Goal: Transaction & Acquisition: Download file/media

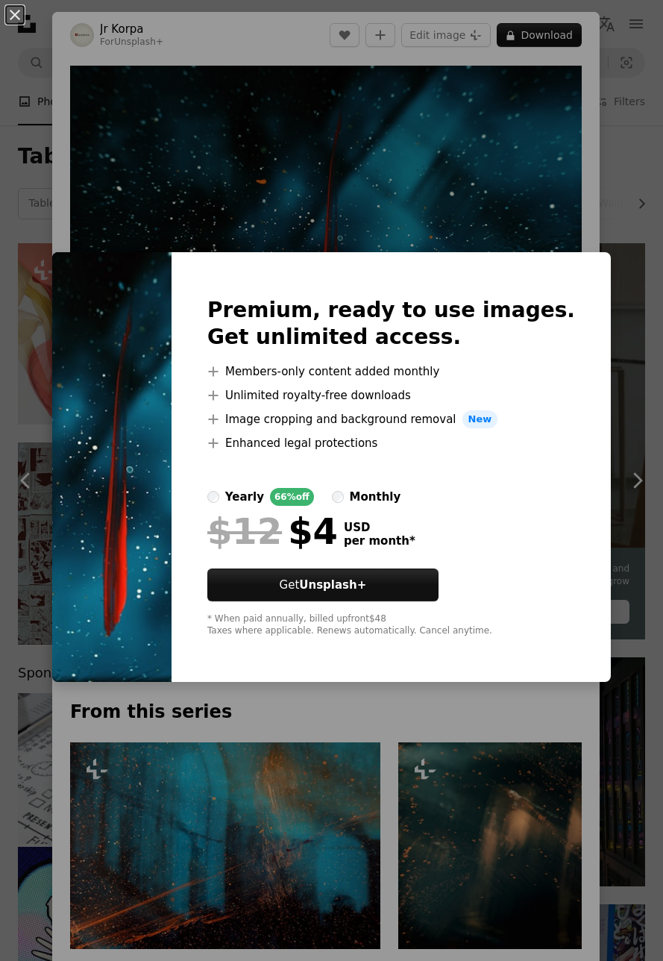
scroll to position [744, 0]
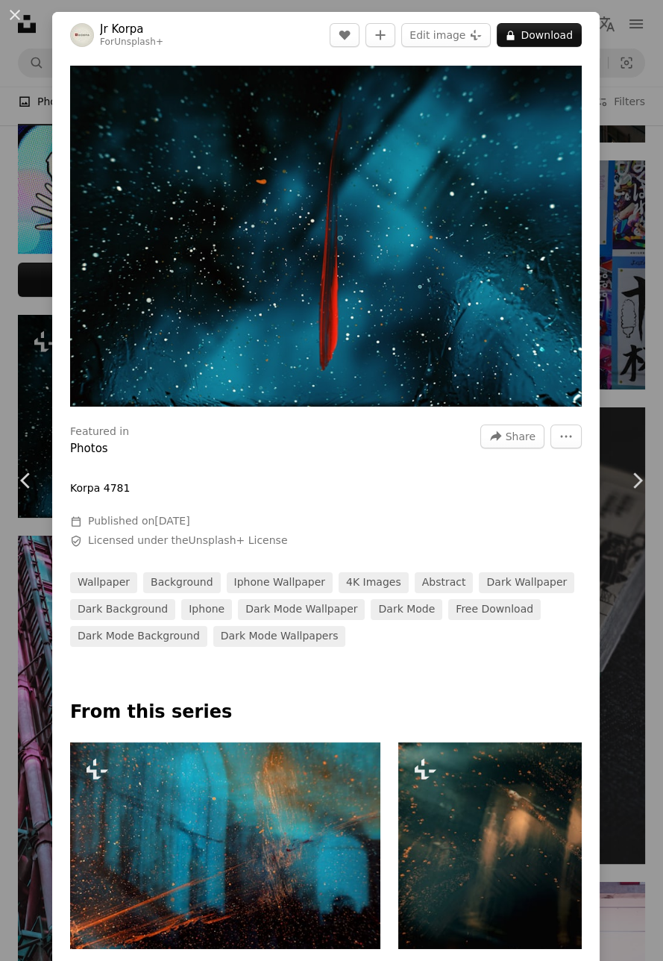
click at [648, 309] on div "An X shape Chevron left Chevron right Jr Korpa For Unsplash+ A heart A plus sig…" at bounding box center [331, 480] width 663 height 961
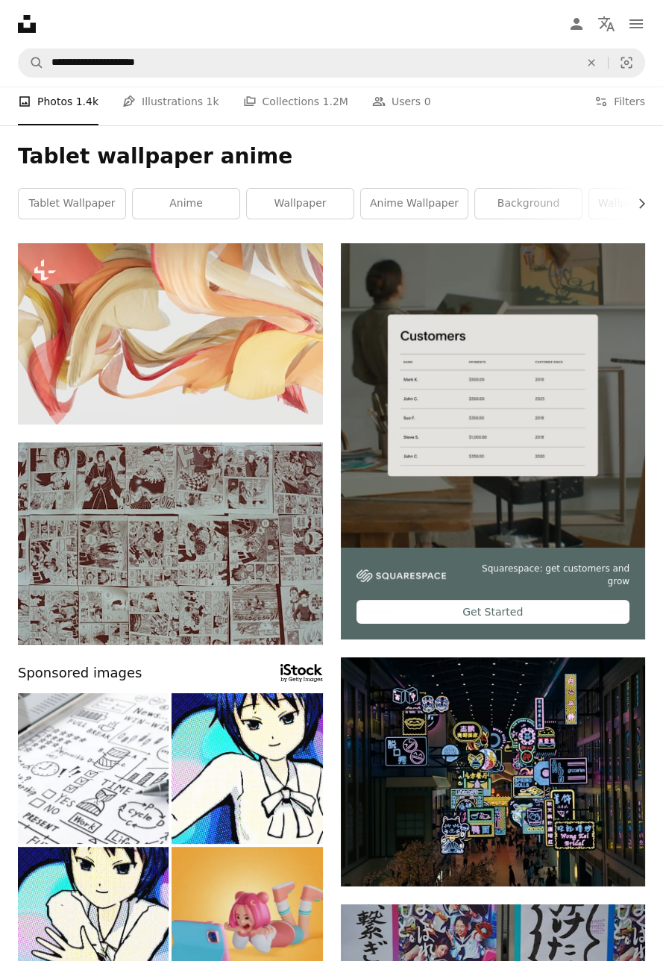
click at [285, 111] on link "A stack of folders Collections 1.2M" at bounding box center [295, 102] width 105 height 48
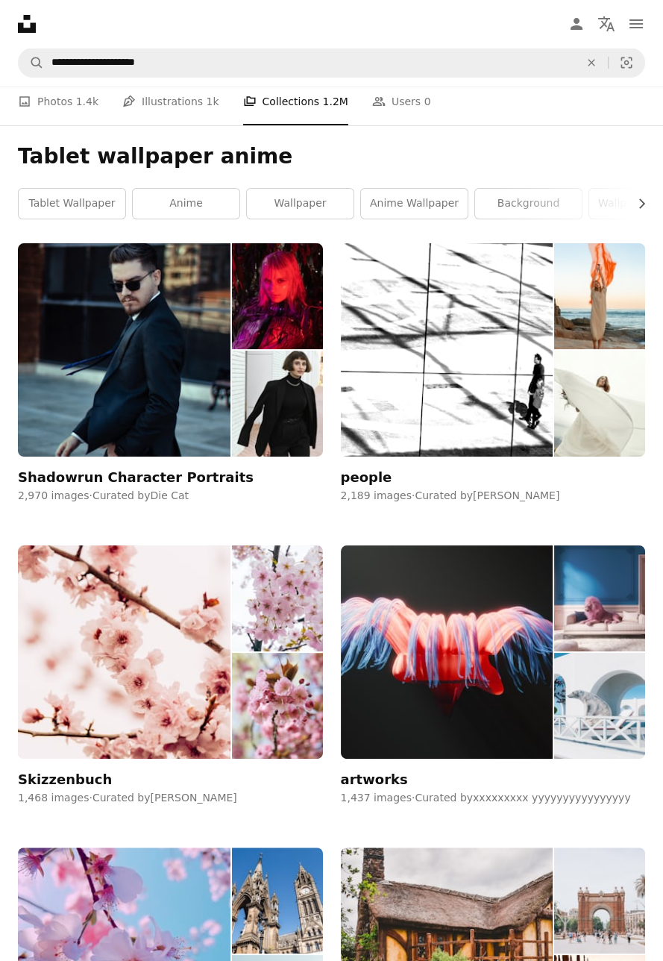
click at [32, 28] on icon at bounding box center [27, 24] width 18 height 18
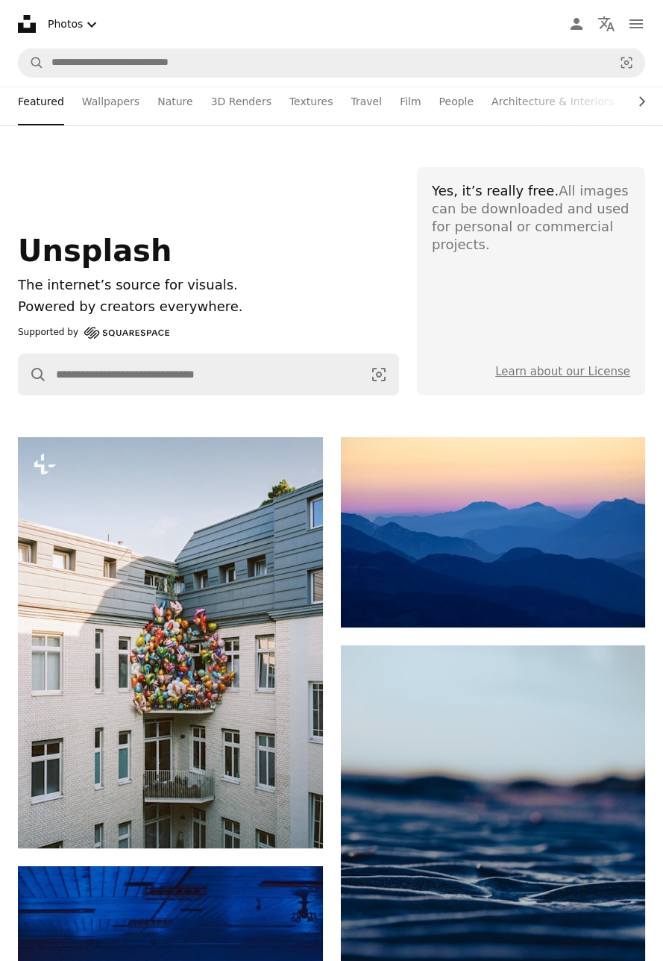
click at [75, 23] on button "Photos Chevron down" at bounding box center [74, 24] width 65 height 31
click at [70, 17] on button "Photos Chevron down" at bounding box center [74, 24] width 65 height 31
click at [251, 106] on link "Film" at bounding box center [261, 102] width 21 height 48
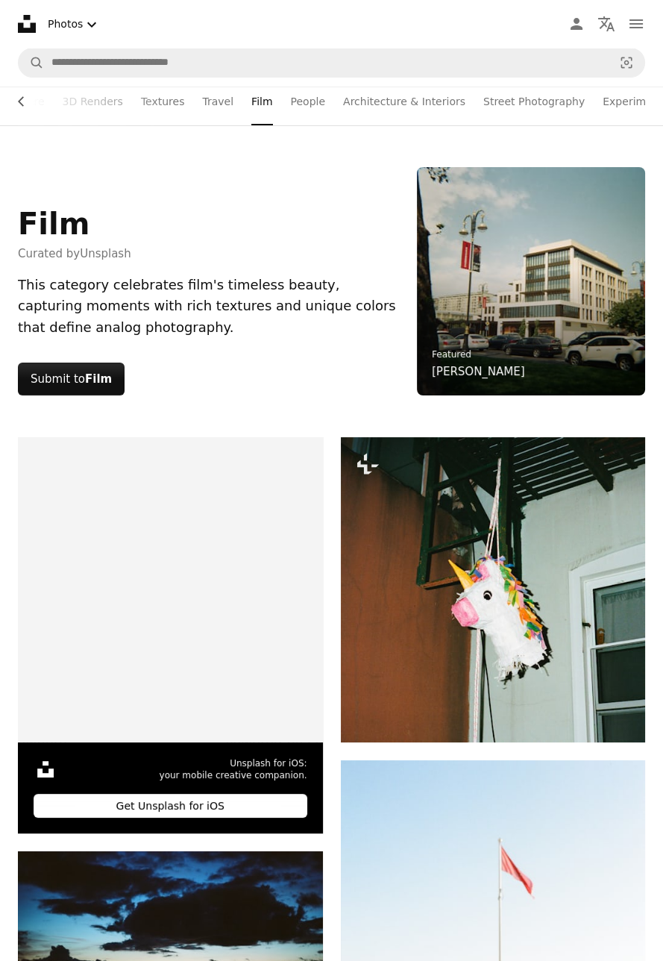
click at [530, 87] on link "Street Photography" at bounding box center [533, 102] width 101 height 48
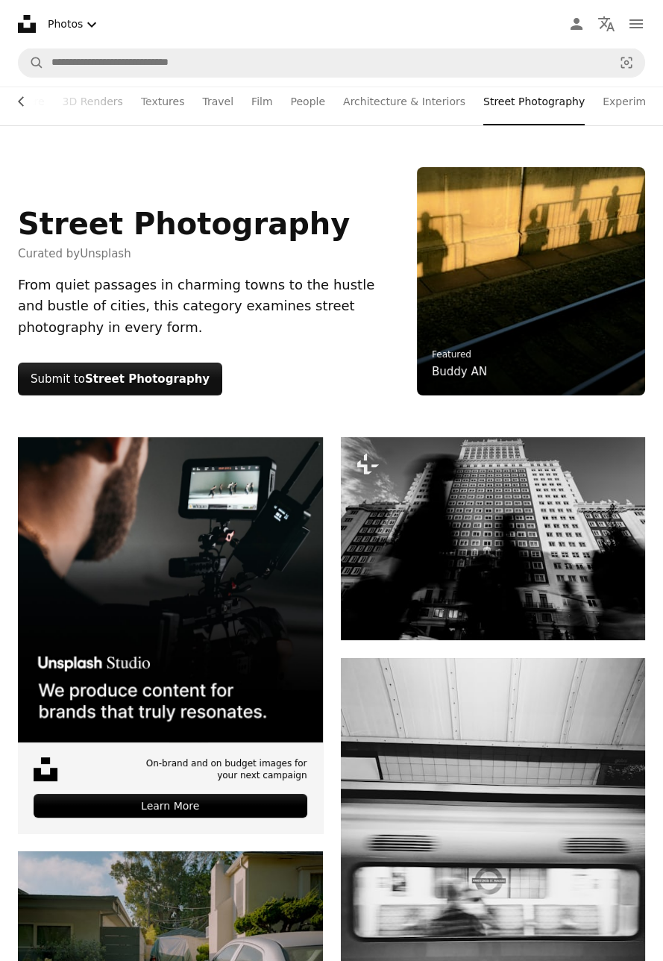
click at [293, 97] on link "People" at bounding box center [308, 102] width 35 height 48
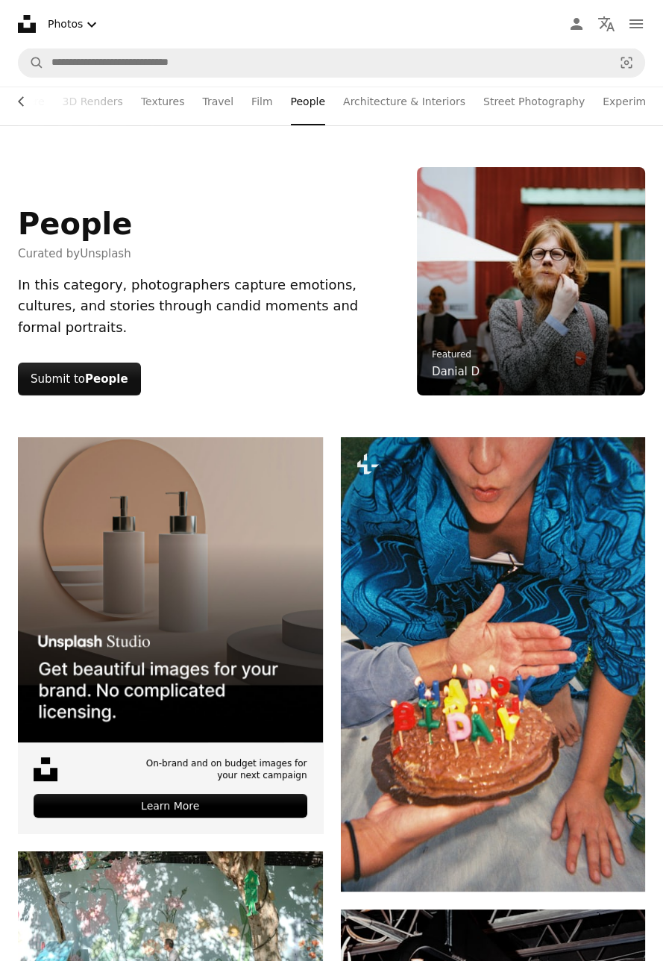
click at [202, 95] on link "Travel" at bounding box center [217, 102] width 31 height 48
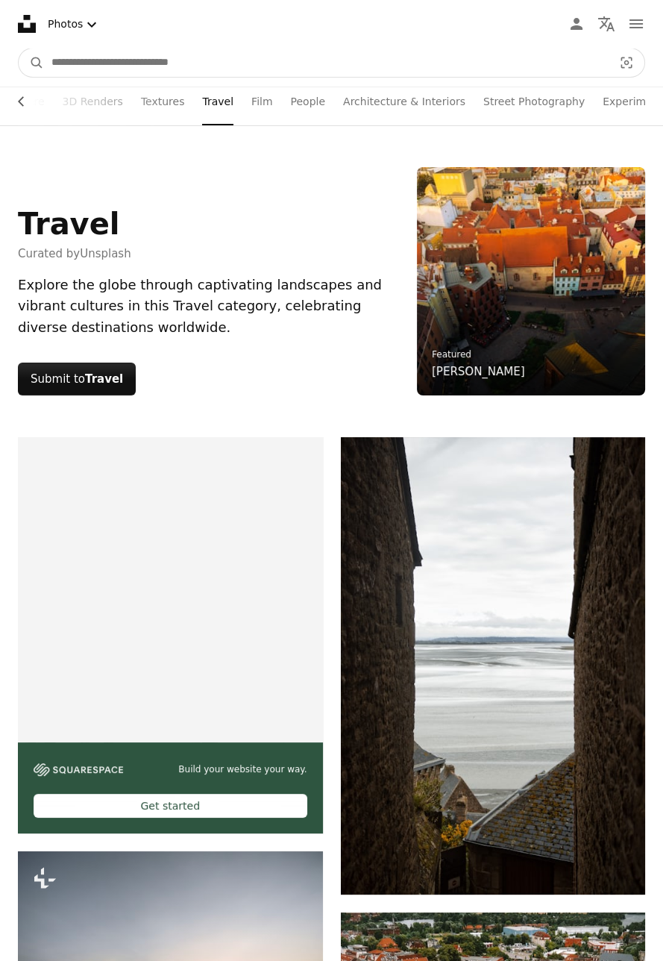
click at [95, 58] on input "Find visuals sitewide" at bounding box center [326, 62] width 565 height 28
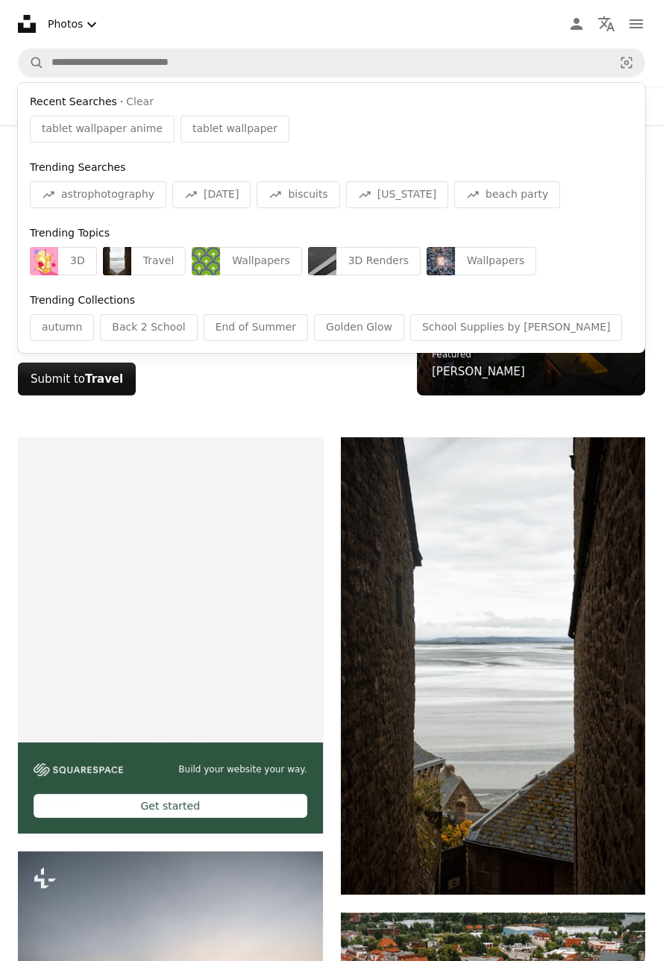
click at [256, 254] on div "Wallpapers" at bounding box center [260, 261] width 81 height 28
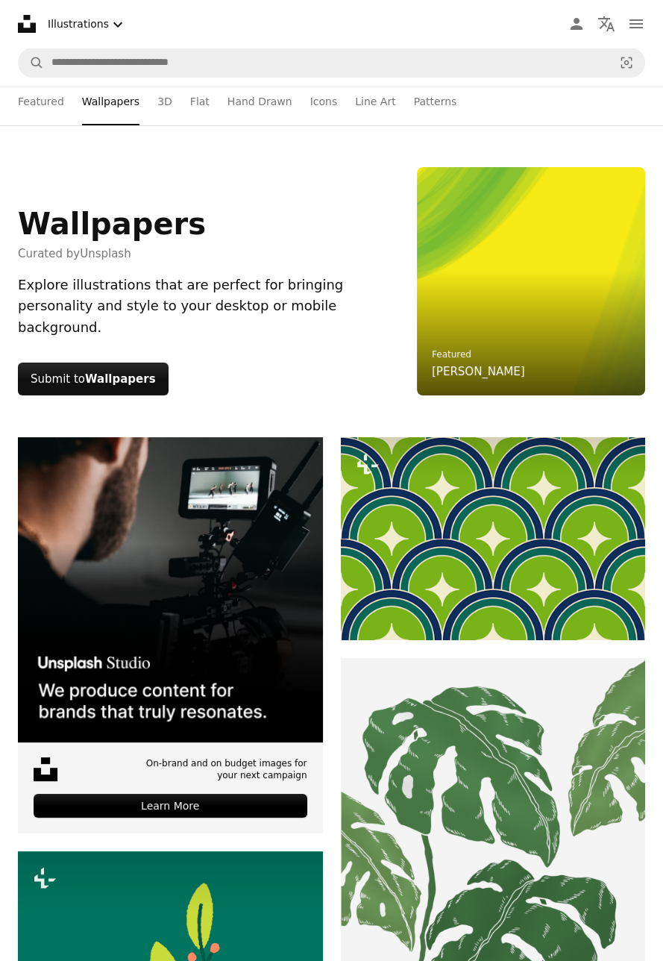
click at [255, 107] on link "Hand Drawn" at bounding box center [259, 102] width 65 height 48
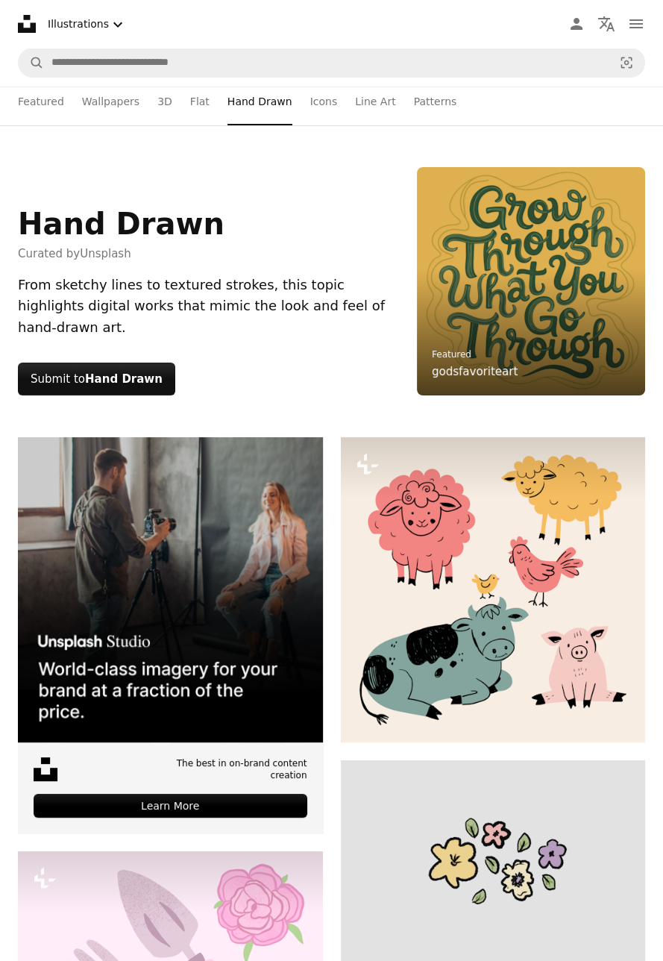
click at [69, 26] on button "Illustrations Chevron down" at bounding box center [87, 24] width 91 height 31
click at [81, 60] on span "Photos" at bounding box center [124, 61] width 91 height 15
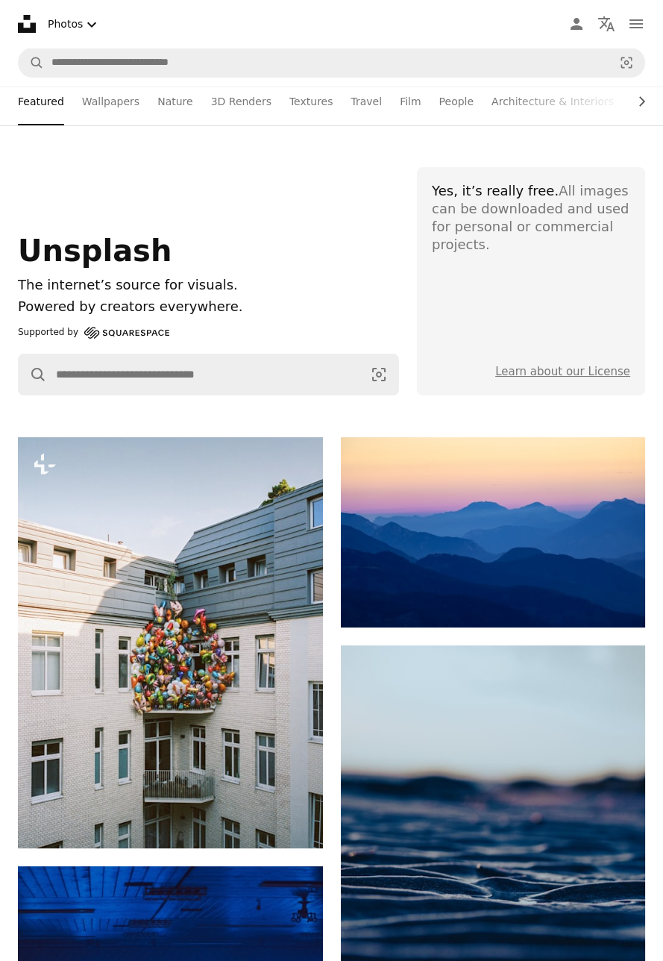
click at [100, 109] on link "Wallpapers" at bounding box center [110, 102] width 57 height 48
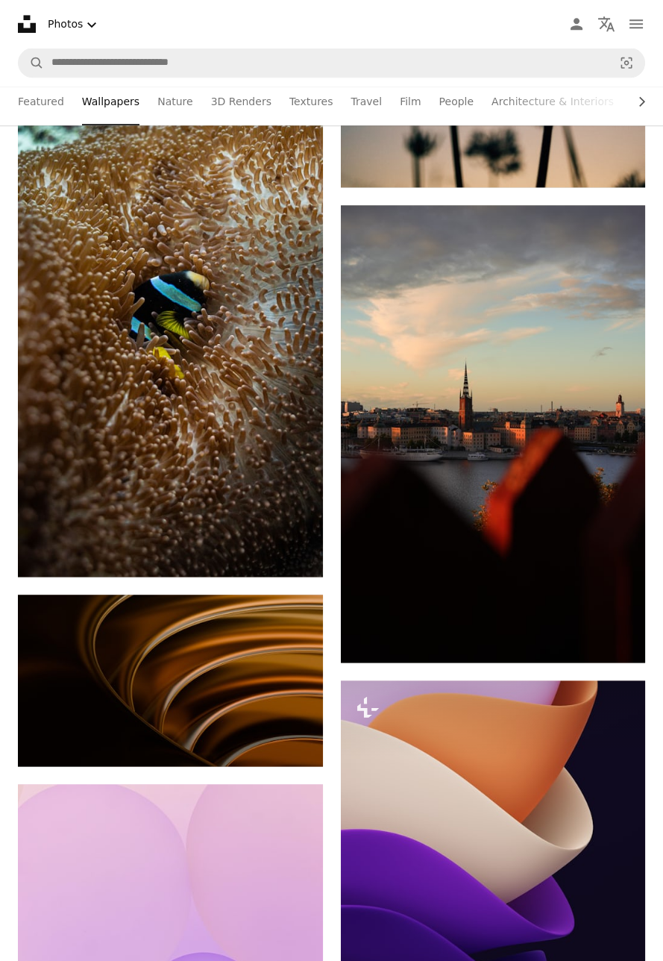
scroll to position [1797, 0]
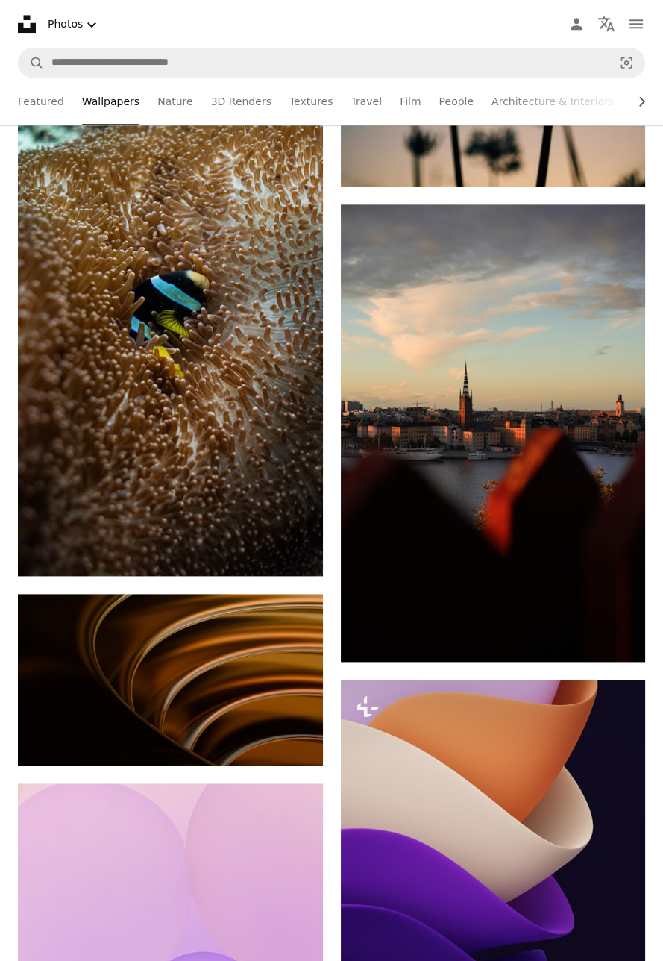
click at [538, 547] on img at bounding box center [493, 432] width 305 height 457
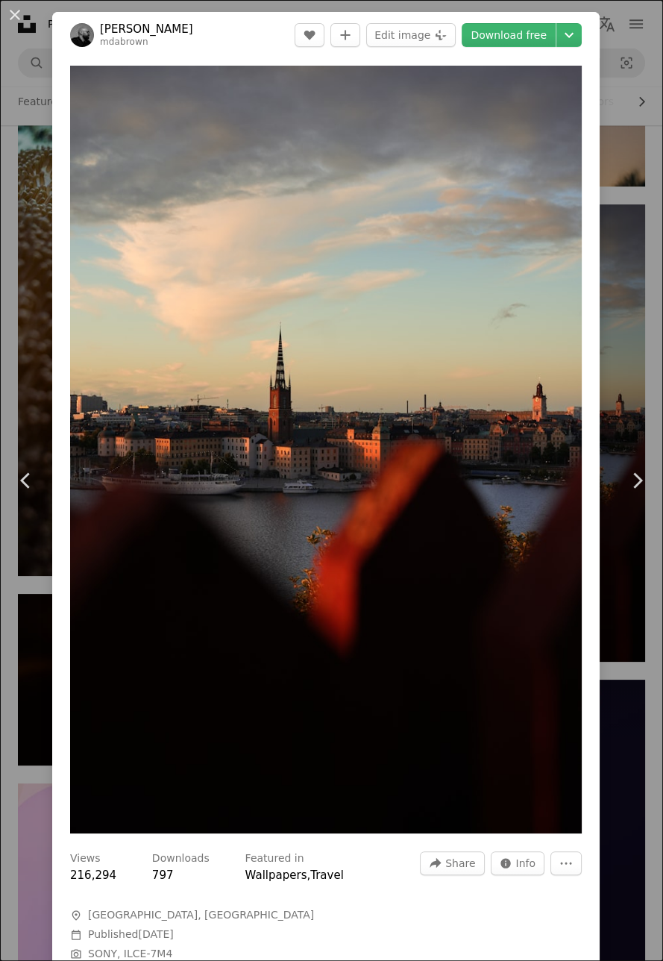
click at [556, 33] on link "Download free" at bounding box center [509, 35] width 94 height 24
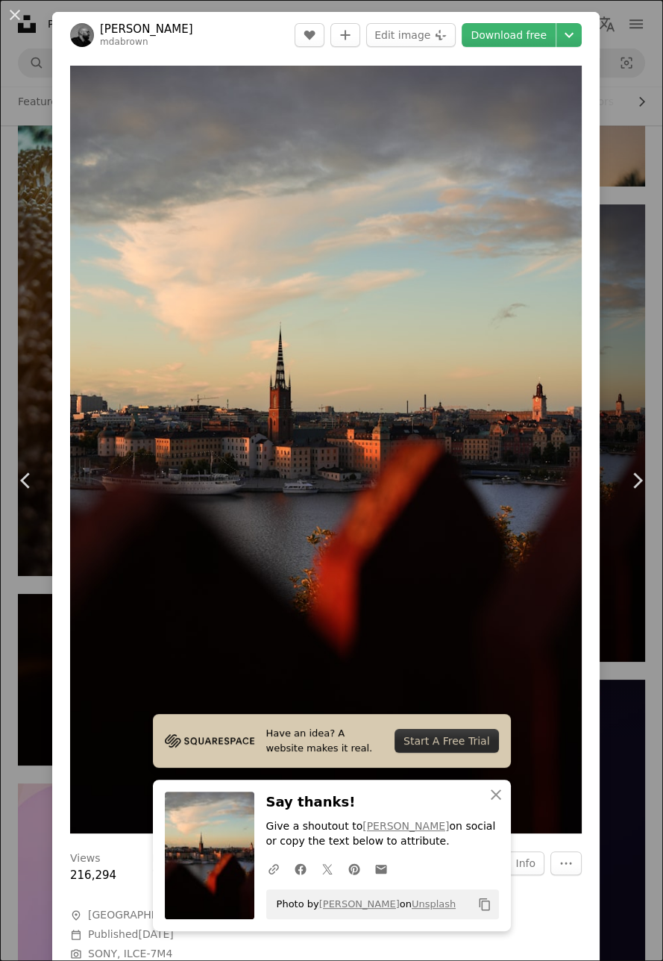
click at [643, 79] on div "An X shape Chevron left Chevron right [PERSON_NAME] mdabrown A heart A plus sig…" at bounding box center [331, 480] width 663 height 961
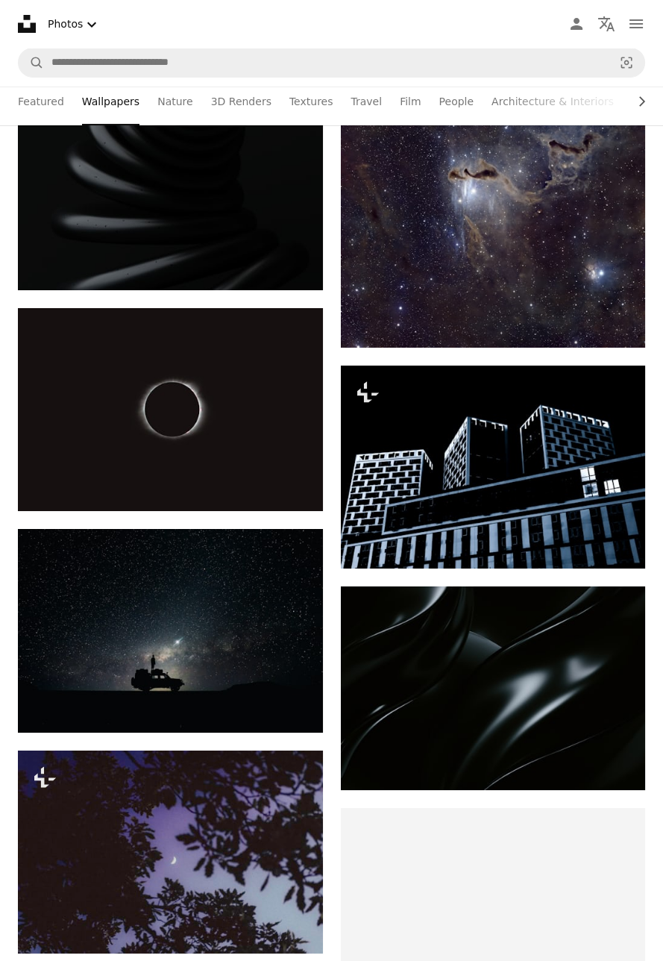
scroll to position [5591, 0]
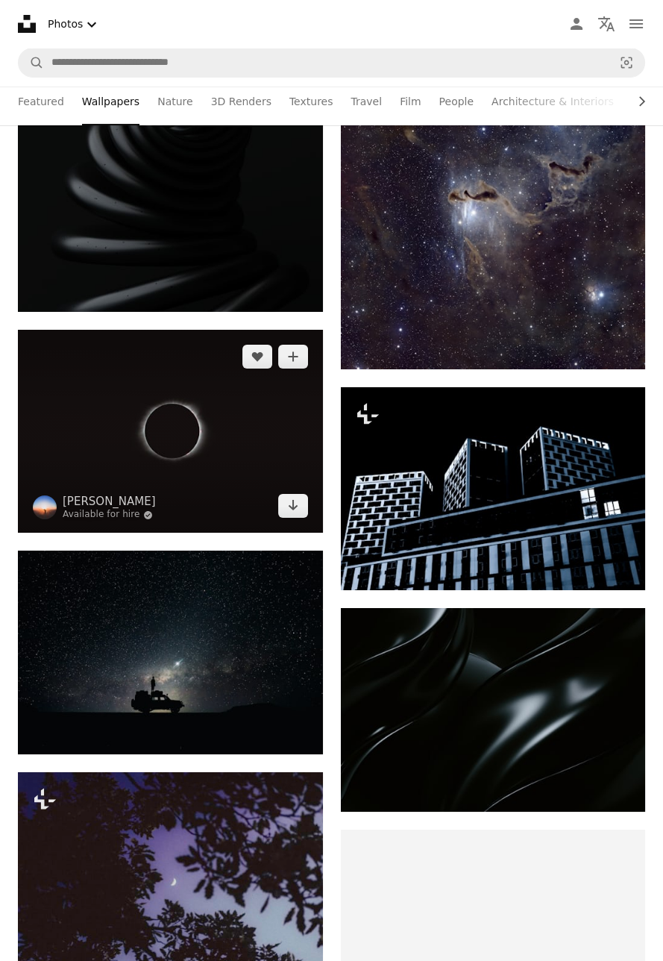
click at [146, 421] on img at bounding box center [170, 431] width 305 height 203
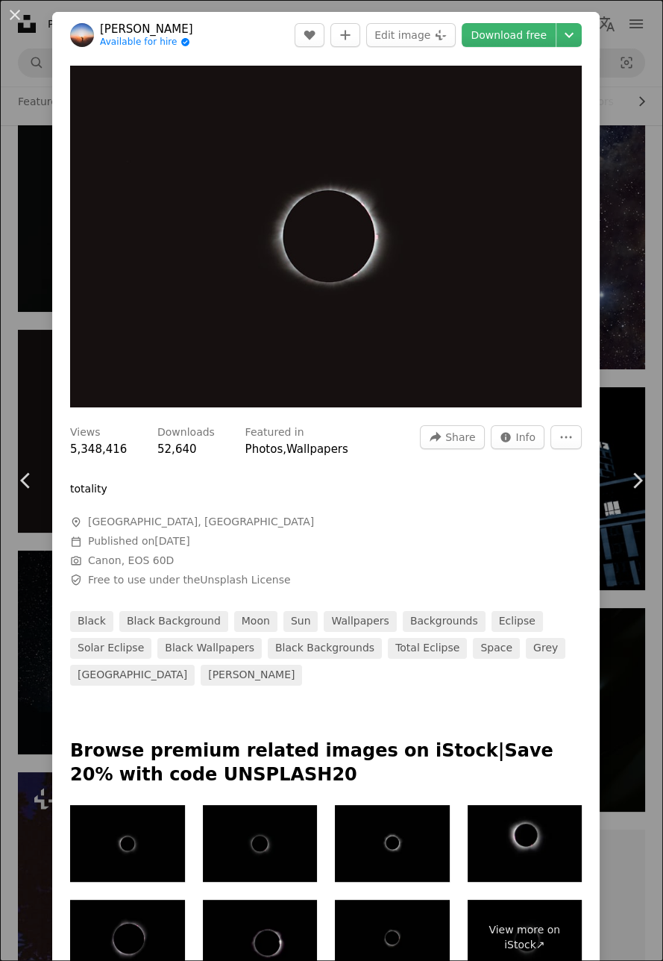
click at [547, 34] on link "Download free" at bounding box center [509, 35] width 94 height 24
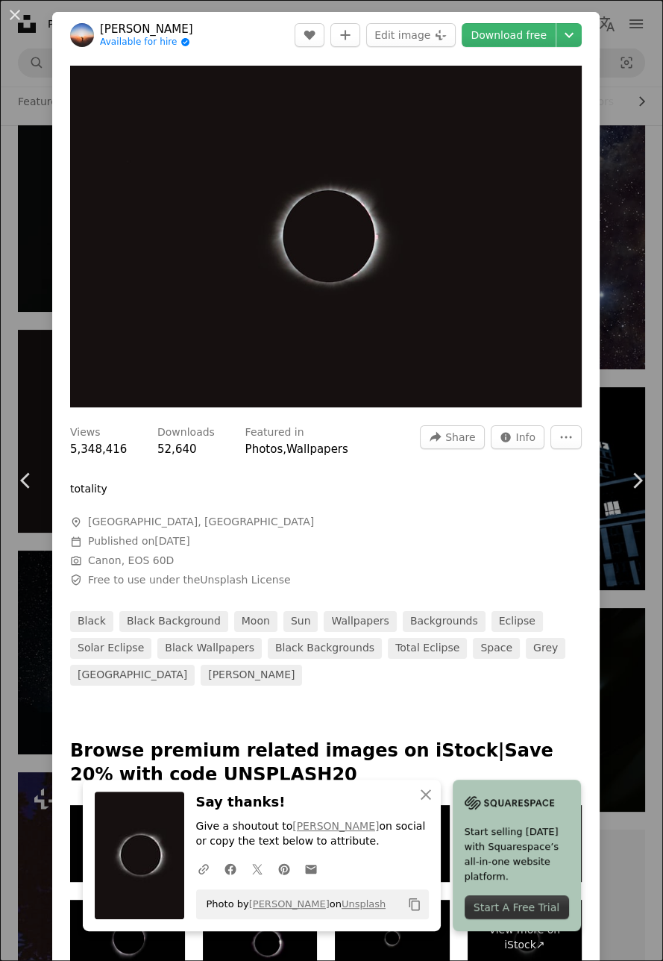
click at [640, 103] on div "An X shape Chevron left Chevron right [PERSON_NAME] Available for hire A checkm…" at bounding box center [331, 480] width 663 height 961
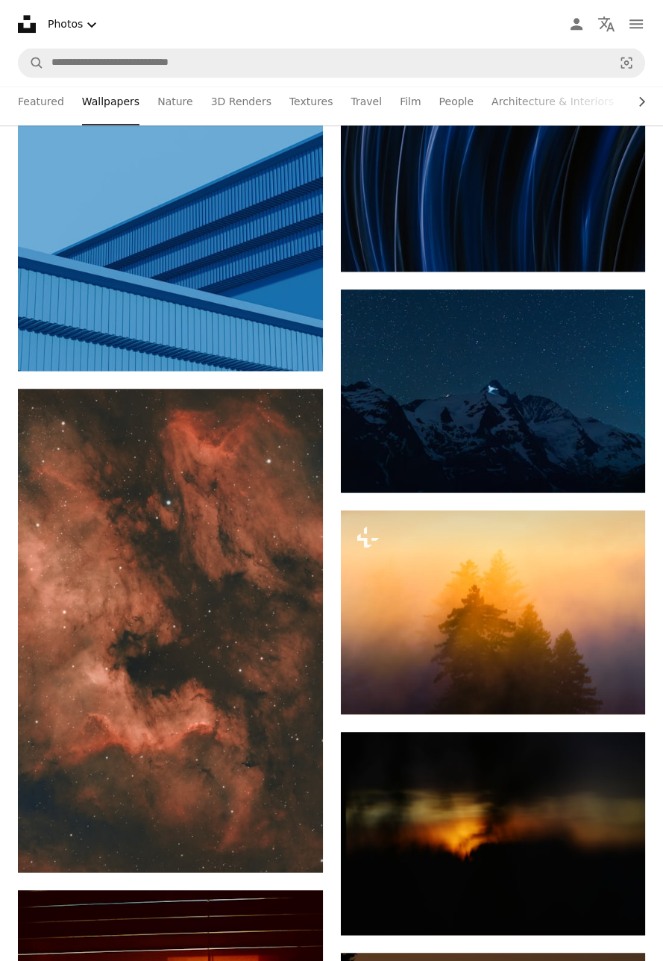
scroll to position [7886, 0]
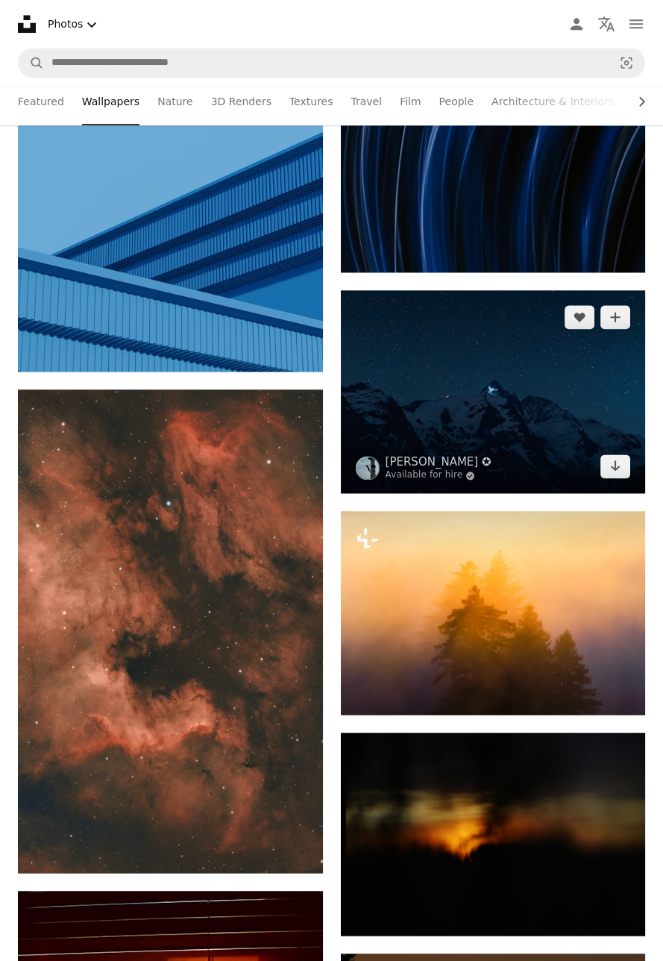
click at [554, 398] on img at bounding box center [493, 392] width 305 height 204
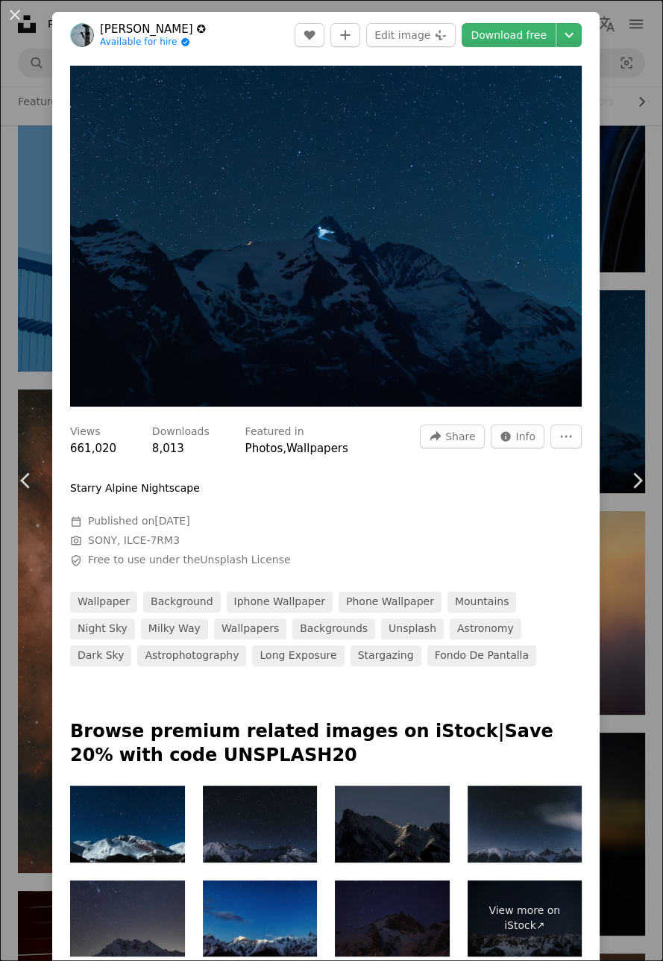
click at [581, 35] on icon "Chevron down" at bounding box center [569, 35] width 24 height 18
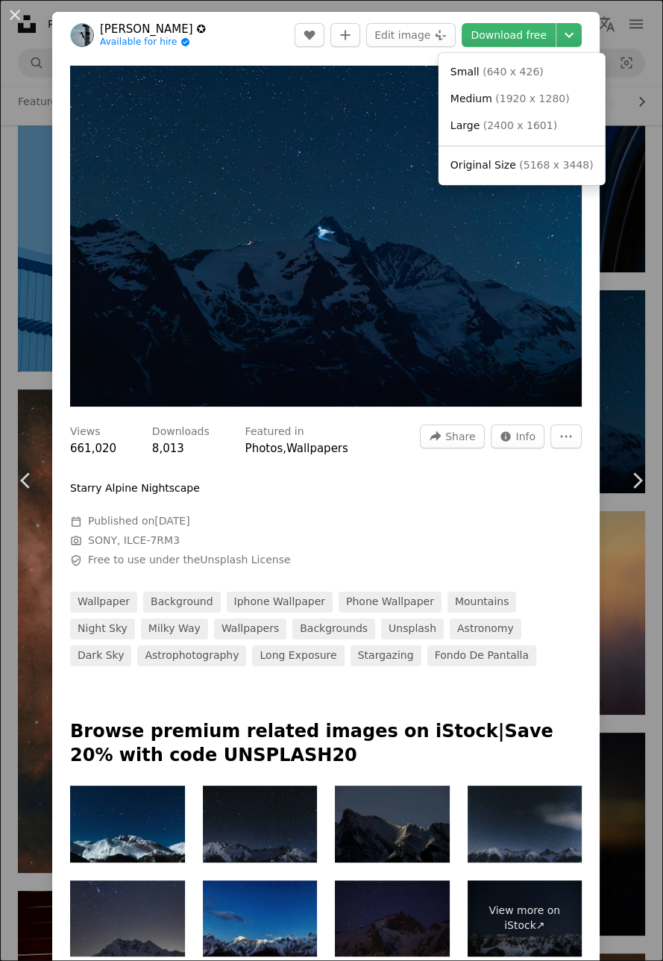
click at [557, 166] on span "( 5168 x 3448 )" at bounding box center [556, 165] width 74 height 12
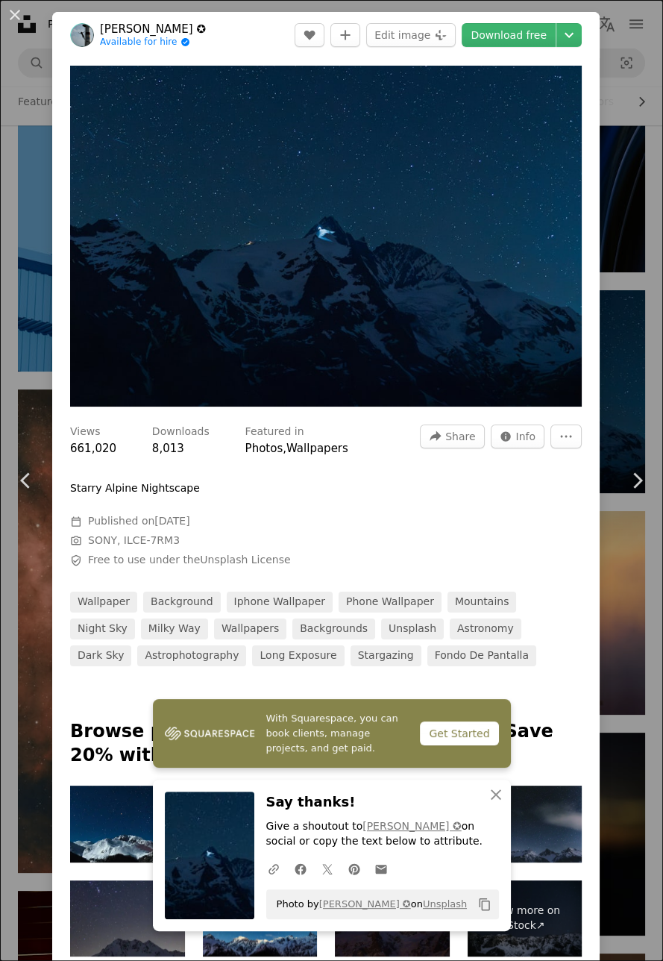
click at [654, 155] on div "An X shape Chevron left Chevron right [PERSON_NAME] ✪ Available for hire A chec…" at bounding box center [331, 480] width 663 height 961
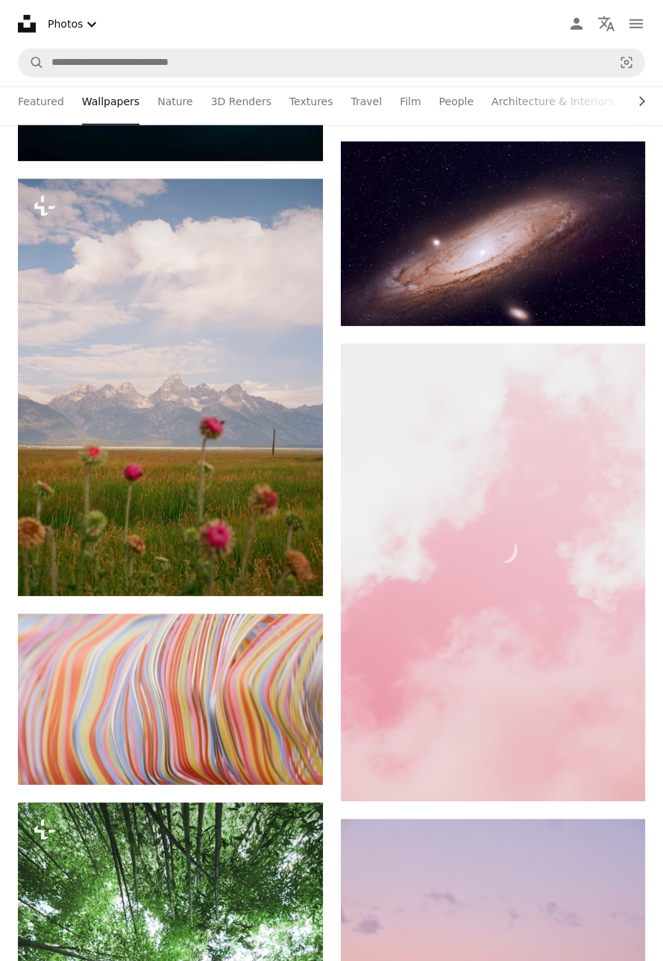
scroll to position [9738, 0]
